Goal: Information Seeking & Learning: Learn about a topic

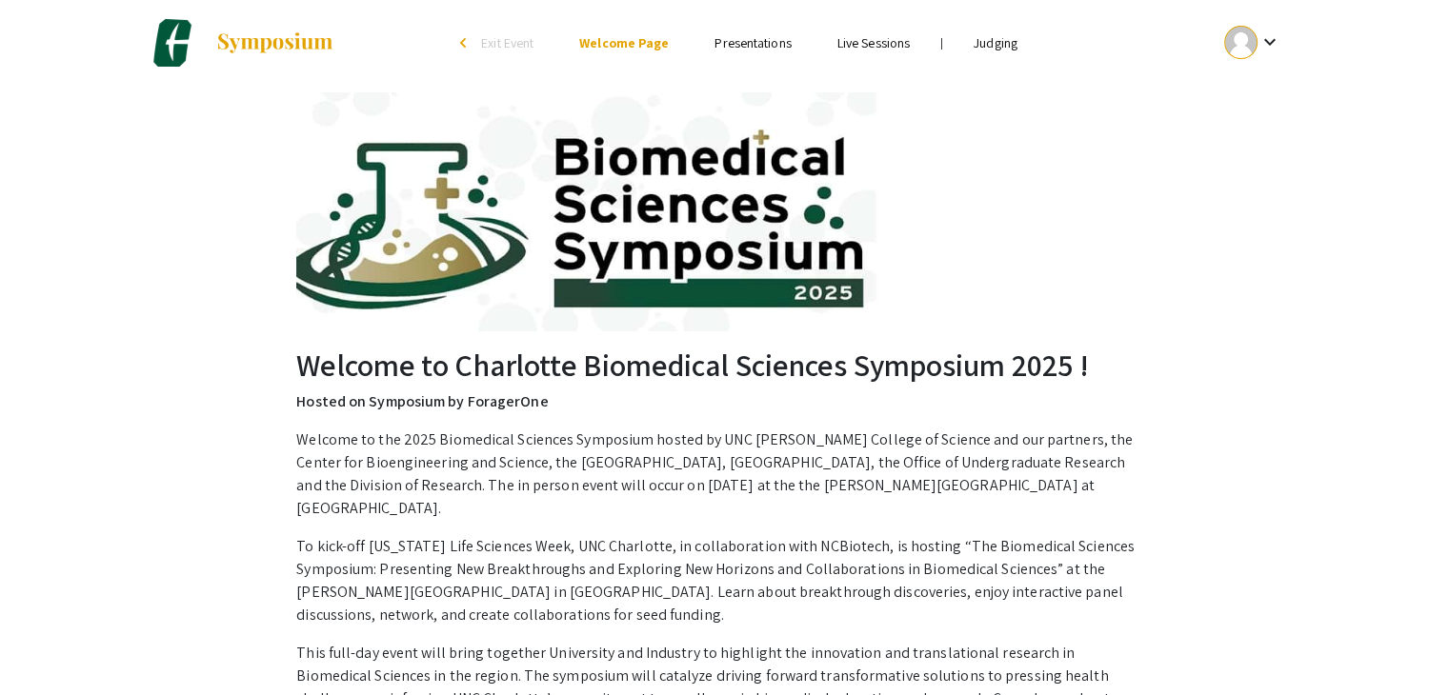
click at [1271, 40] on mat-icon "keyboard_arrow_down" at bounding box center [1268, 41] width 23 height 23
click at [1261, 92] on button "My Account" at bounding box center [1262, 94] width 117 height 46
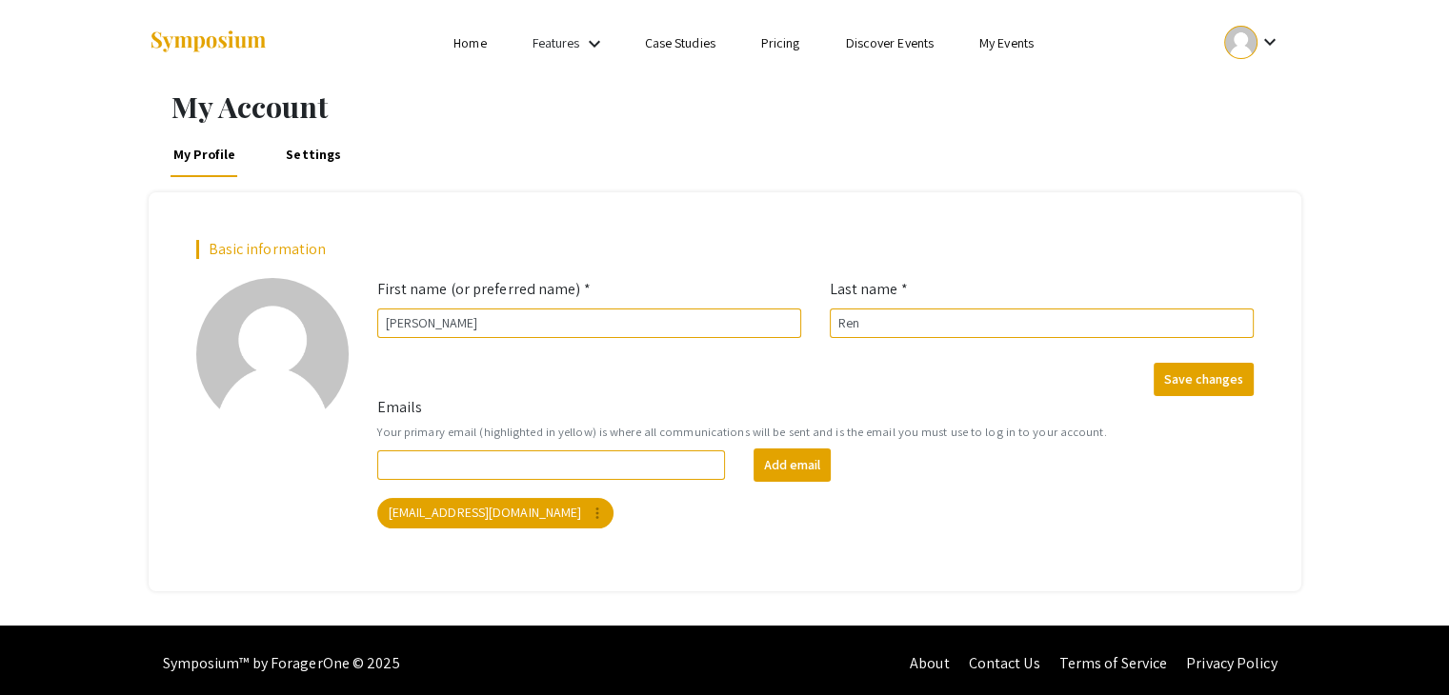
scroll to position [5, 0]
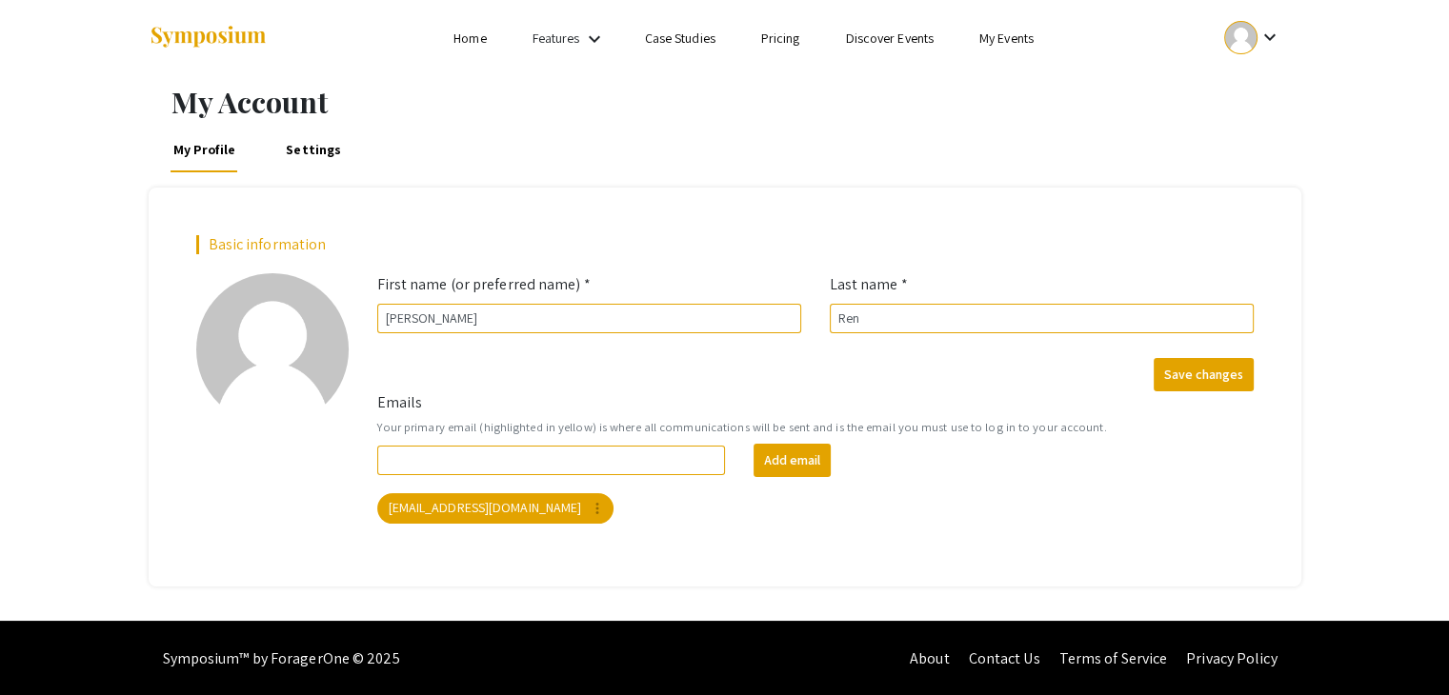
click at [1102, 100] on h1 "My Account" at bounding box center [736, 102] width 1130 height 34
click at [1016, 39] on link "My Events" at bounding box center [1006, 38] width 54 height 17
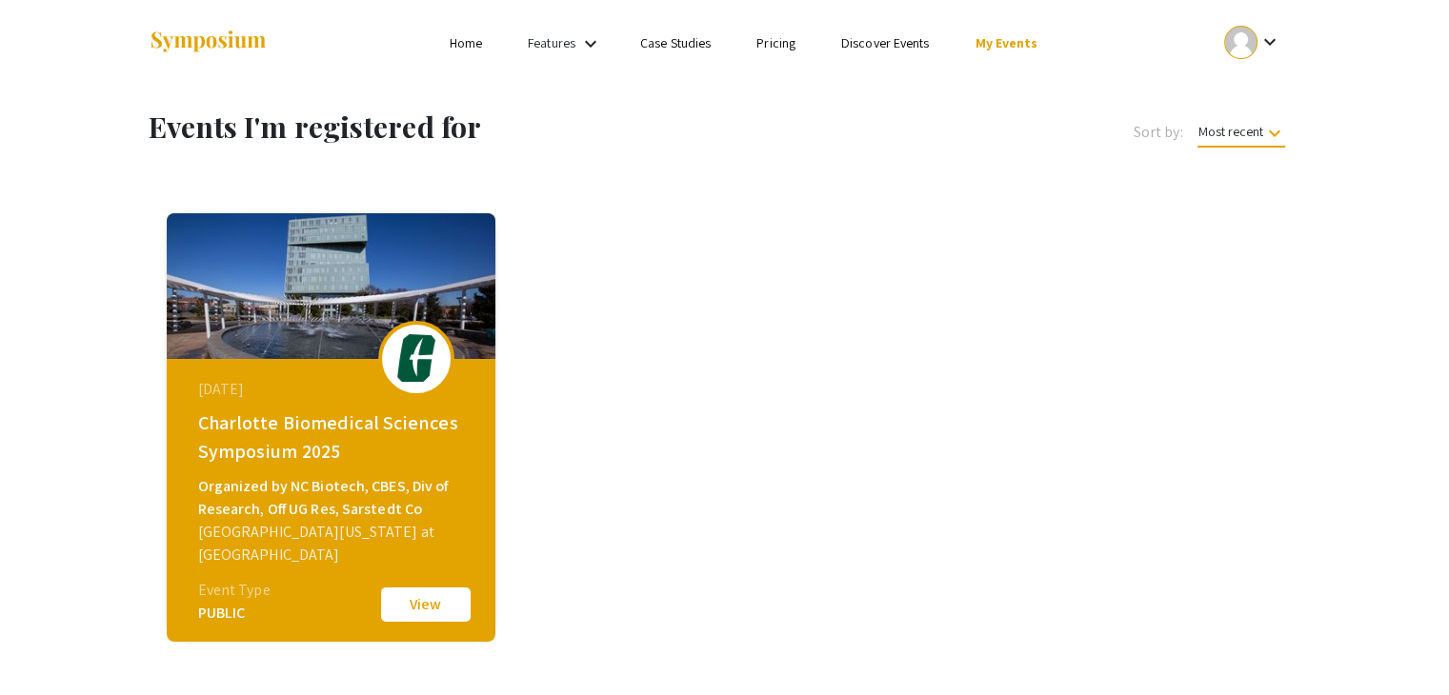
click at [876, 47] on link "Discover Events" at bounding box center [885, 42] width 89 height 17
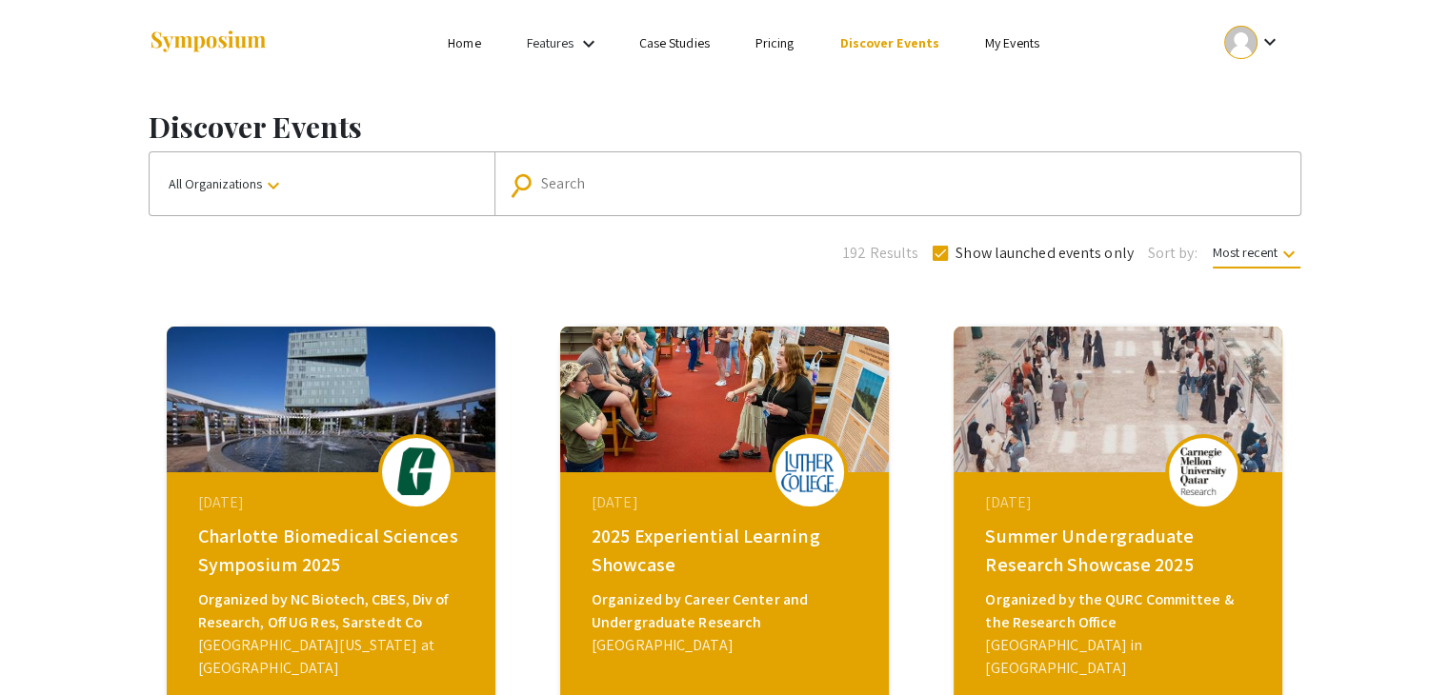
click at [781, 44] on link "Pricing" at bounding box center [774, 42] width 39 height 17
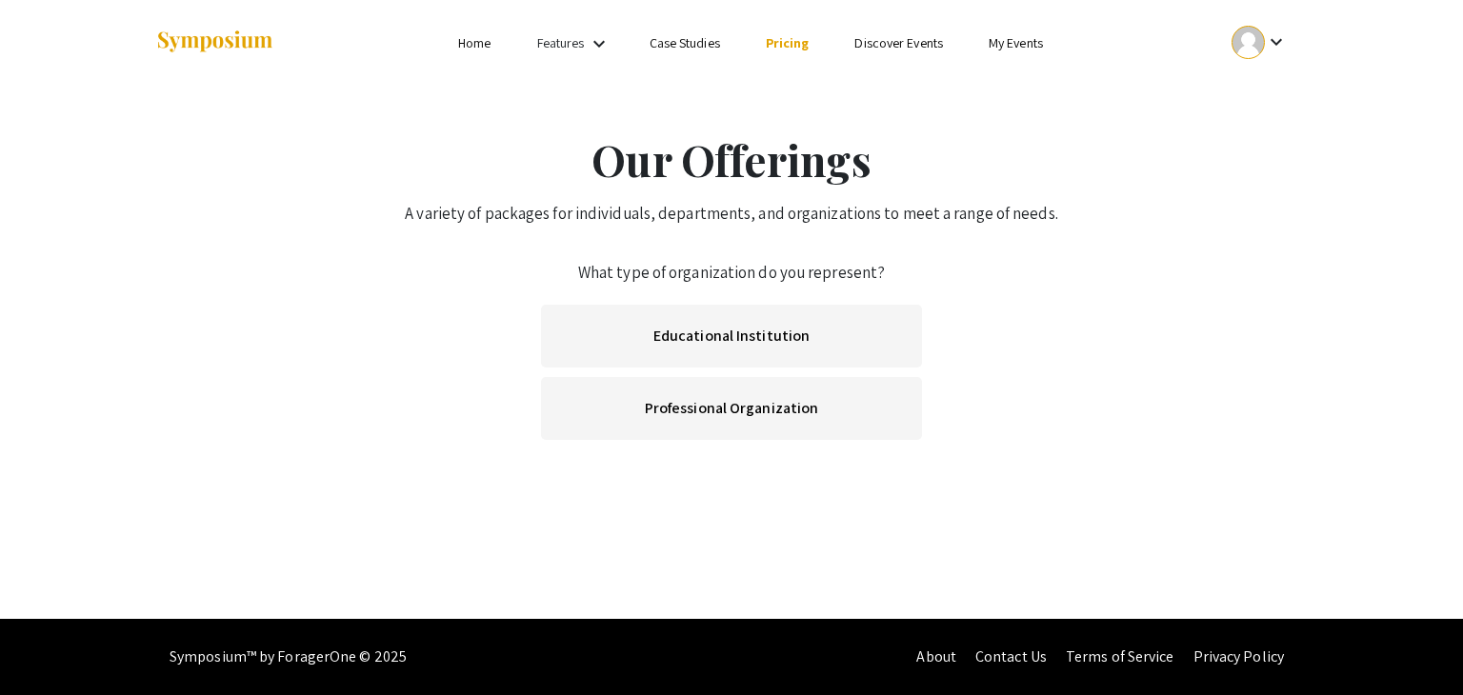
click at [668, 34] on link "Case Studies" at bounding box center [685, 42] width 70 height 17
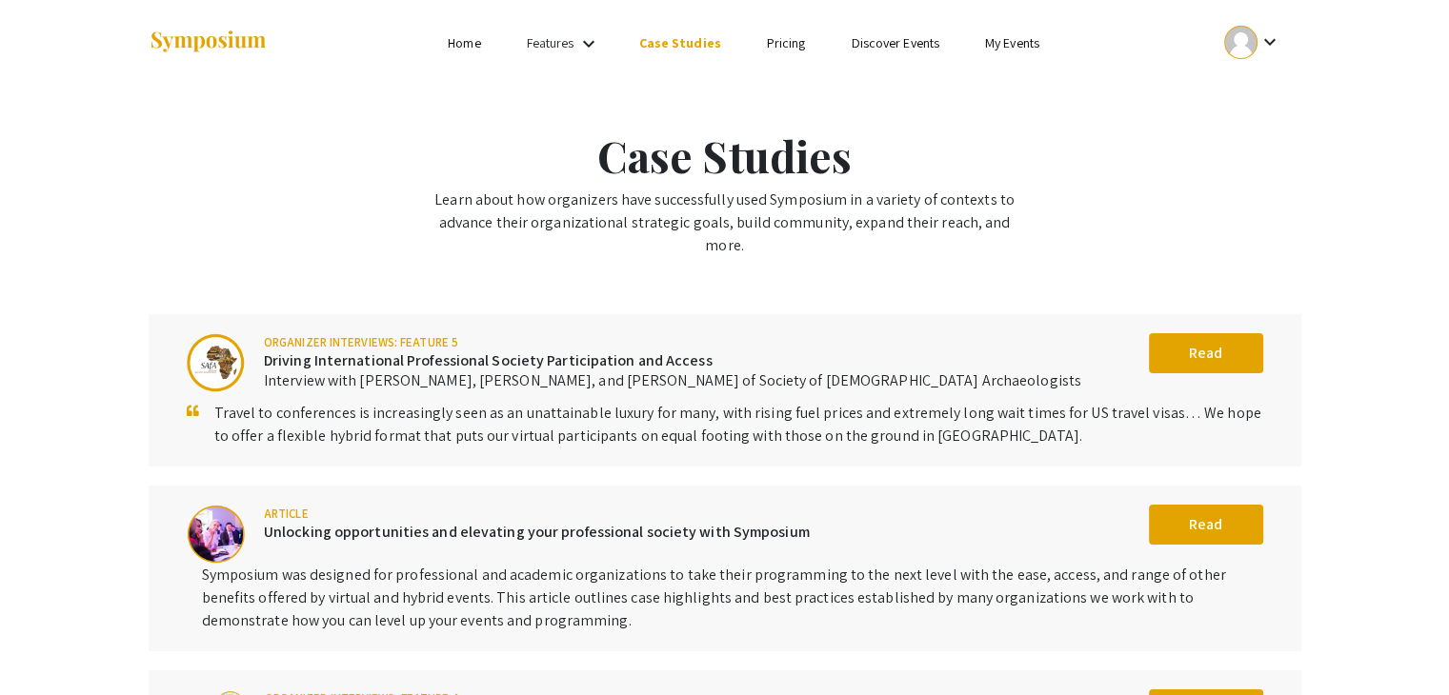
click at [572, 48] on link "Features" at bounding box center [551, 42] width 48 height 17
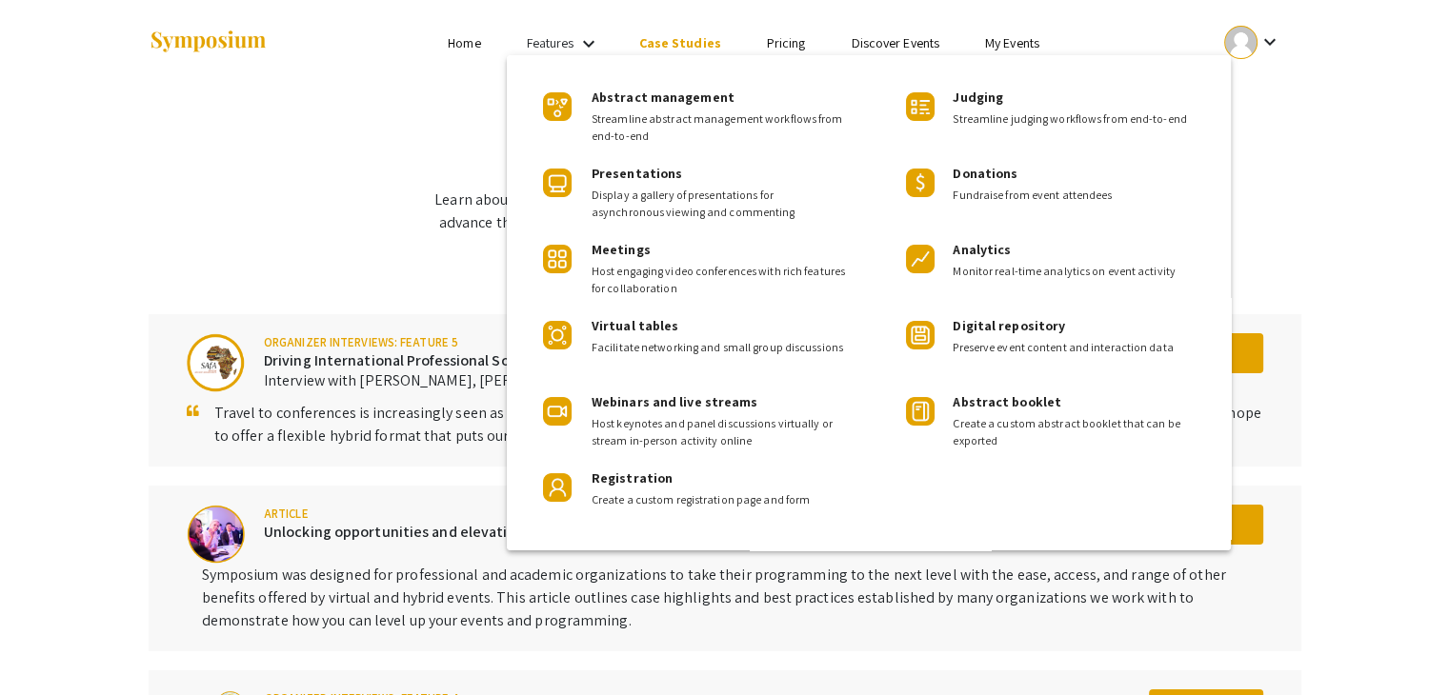
click at [472, 44] on div at bounding box center [724, 347] width 1449 height 695
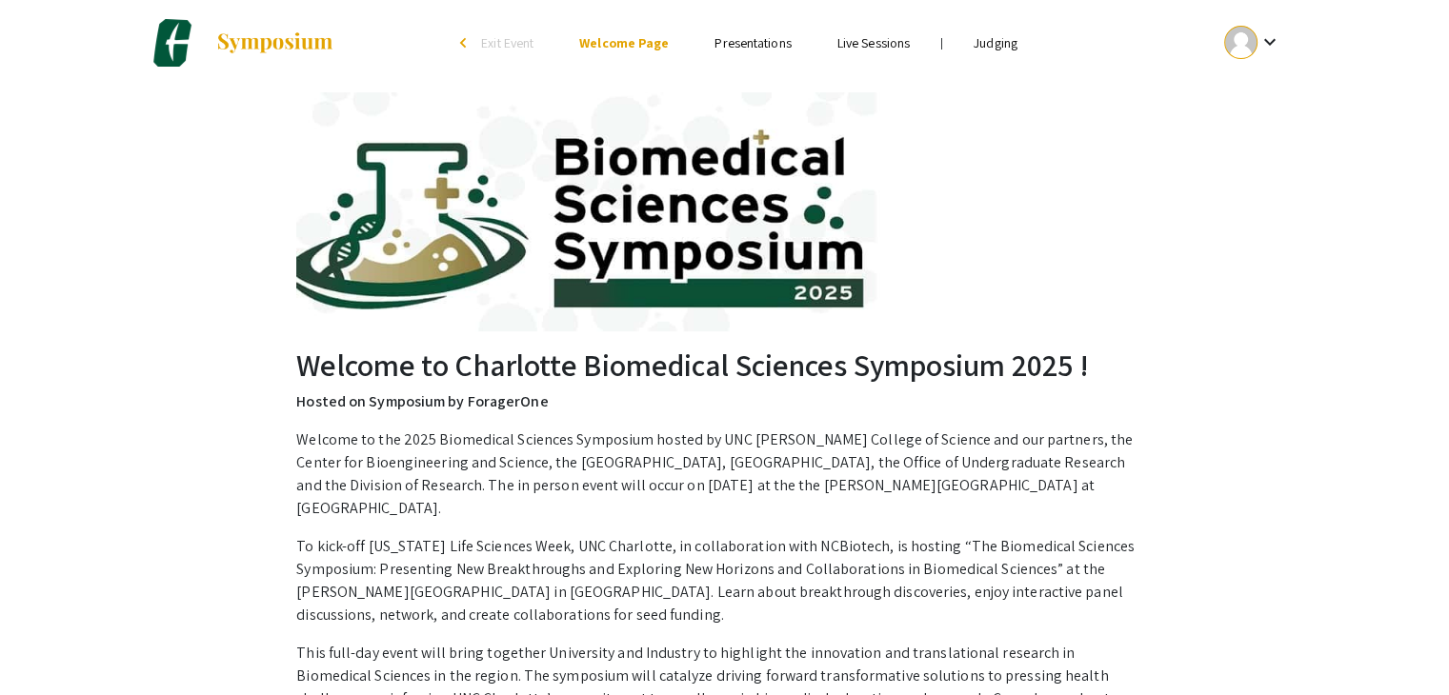
click at [998, 36] on link "Judging" at bounding box center [995, 42] width 44 height 17
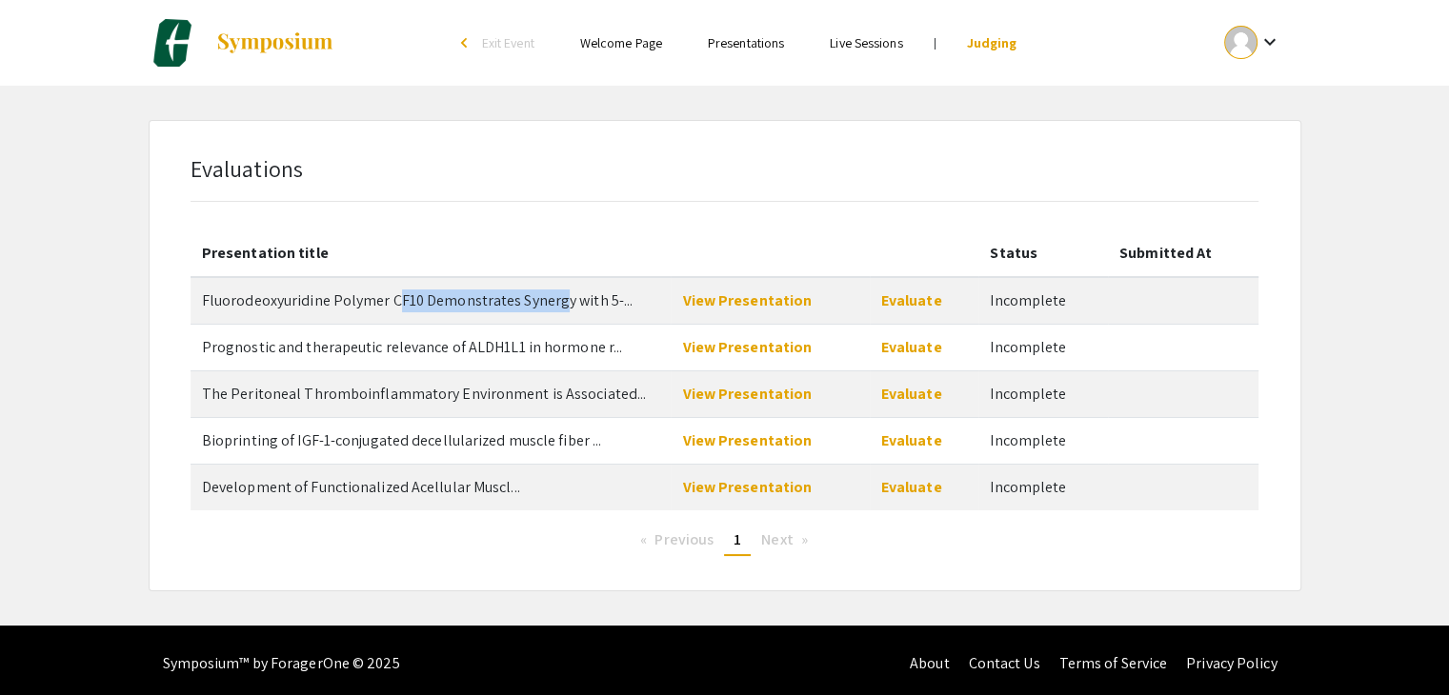
drag, startPoint x: 397, startPoint y: 305, endPoint x: 552, endPoint y: 297, distance: 155.4
click at [552, 297] on span "Fluorodeoxyuridine Polymer CF10 Demonstrates Synergy with 5-..." at bounding box center [417, 300] width 431 height 20
click at [638, 230] on th "Presentation title" at bounding box center [430, 253] width 481 height 47
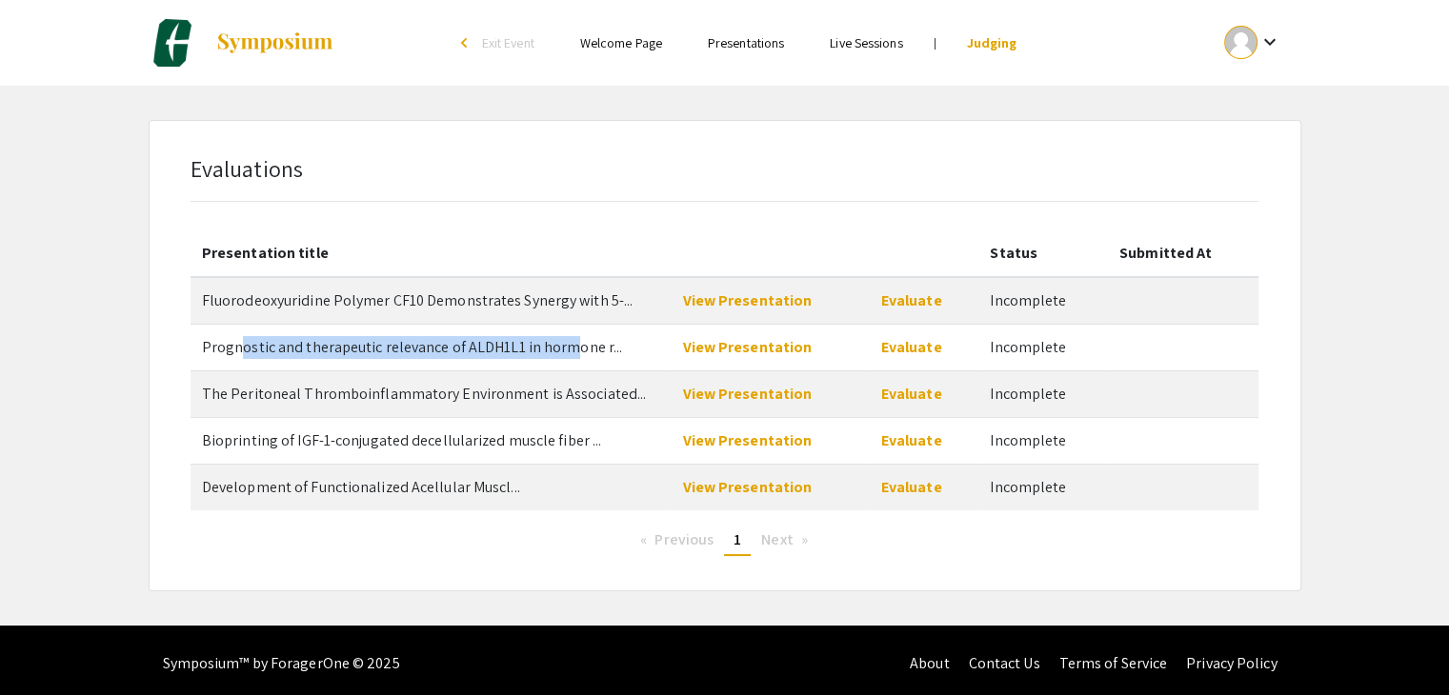
drag, startPoint x: 248, startPoint y: 349, endPoint x: 563, endPoint y: 346, distance: 315.3
click at [563, 346] on span "Prognostic and therapeutic relevance of ALDH1L1 in hormone r..." at bounding box center [412, 347] width 420 height 20
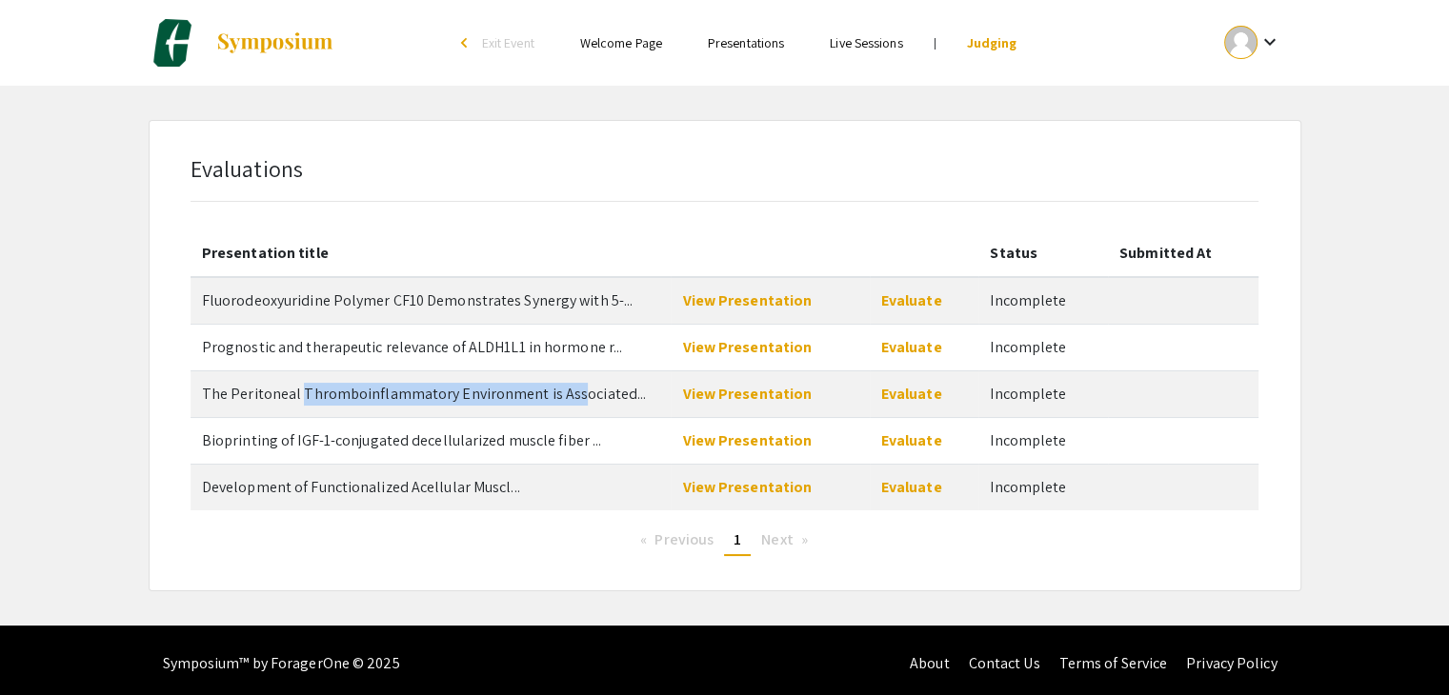
drag, startPoint x: 301, startPoint y: 397, endPoint x: 566, endPoint y: 394, distance: 264.8
click at [566, 394] on span "The Peritoneal Thromboinflammatory Environment is Associated..." at bounding box center [424, 394] width 444 height 20
click at [400, 433] on span "Bioprinting of IGF-1-conjugated decellularized muscle fiber ..." at bounding box center [401, 441] width 399 height 20
drag, startPoint x: 499, startPoint y: 300, endPoint x: 513, endPoint y: 299, distance: 14.3
click at [499, 300] on span "Fluorodeoxyuridine Polymer CF10 Demonstrates Synergy with 5-..." at bounding box center [417, 300] width 431 height 20
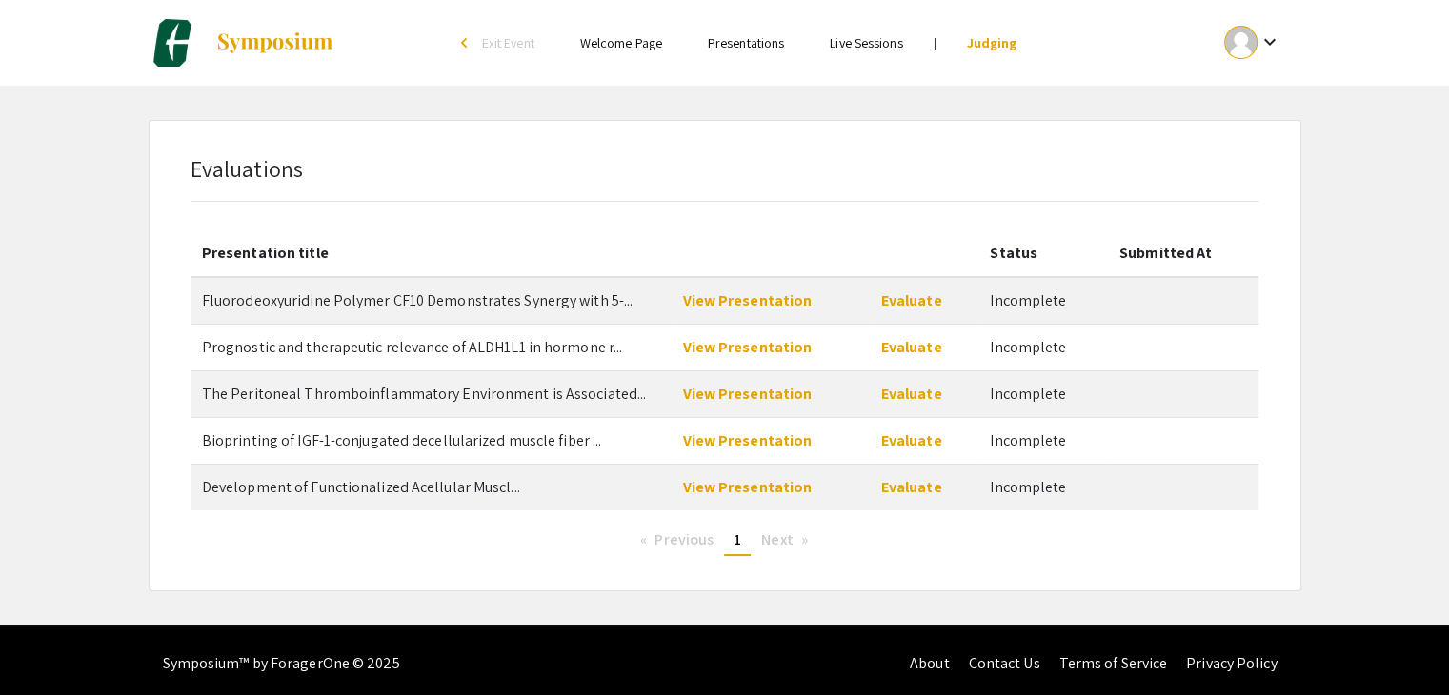
click at [611, 301] on span "Fluorodeoxyuridine Polymer CF10 Demonstrates Synergy with 5-..." at bounding box center [417, 300] width 431 height 20
click at [617, 308] on span "Fluorodeoxyuridine Polymer CF10 Demonstrates Synergy with 5-..." at bounding box center [417, 300] width 431 height 20
click at [617, 302] on span "Fluorodeoxyuridine Polymer CF10 Demonstrates Synergy with 5-..." at bounding box center [417, 300] width 431 height 20
